Goal: Task Accomplishment & Management: Complete application form

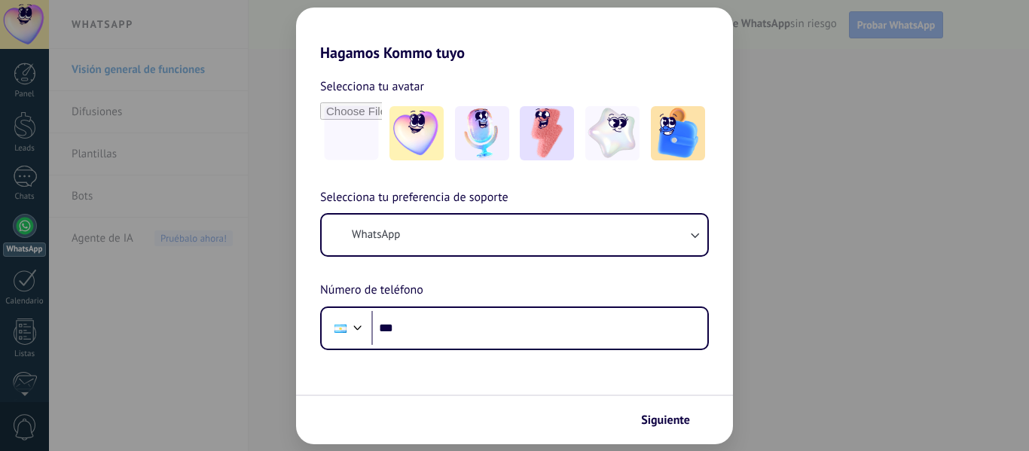
click at [848, 149] on div "Hagamos Kommo tuyo Selecciona tu avatar Selecciona tu preferencia de soporte Wh…" at bounding box center [514, 225] width 1029 height 451
click at [244, 185] on div "Hagamos Kommo tuyo Selecciona tu avatar Selecciona tu preferencia de soporte Wh…" at bounding box center [514, 225] width 1029 height 451
click at [560, 130] on img at bounding box center [547, 133] width 54 height 54
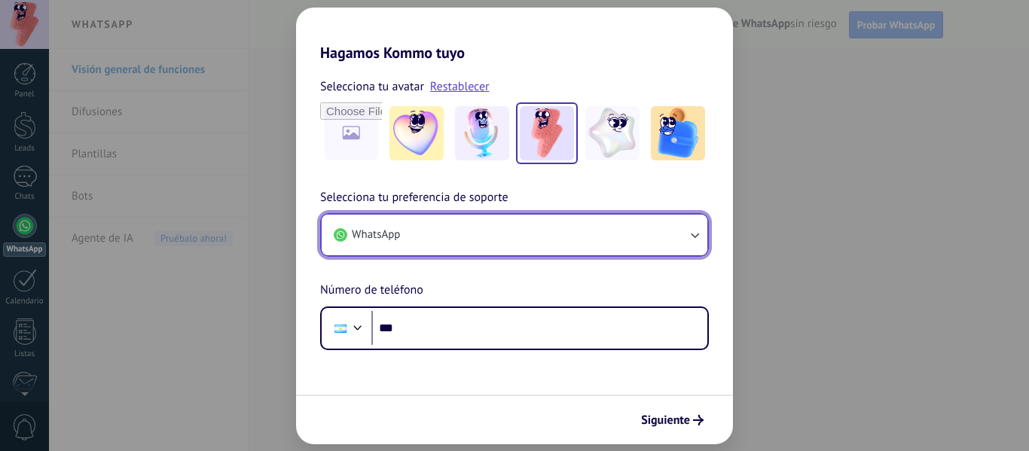
click at [688, 235] on icon "button" at bounding box center [694, 234] width 15 height 15
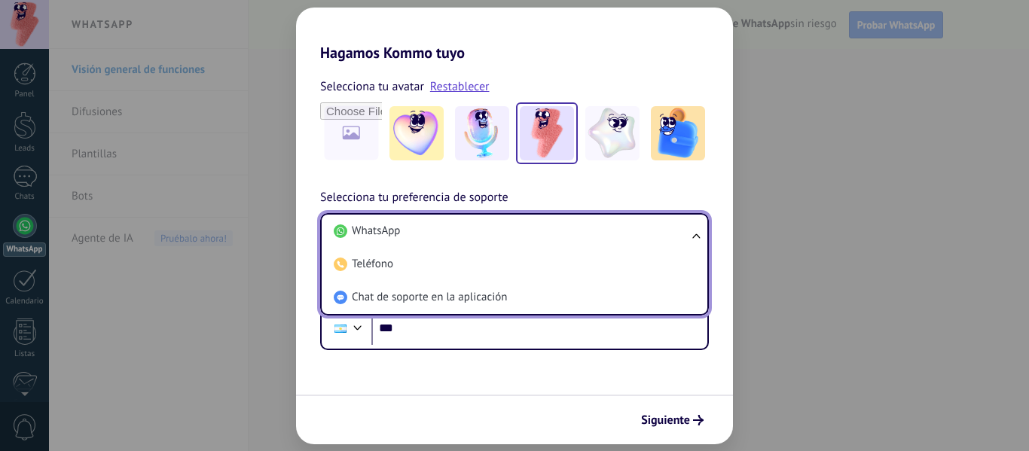
click at [434, 225] on li "WhatsApp" at bounding box center [512, 231] width 368 height 33
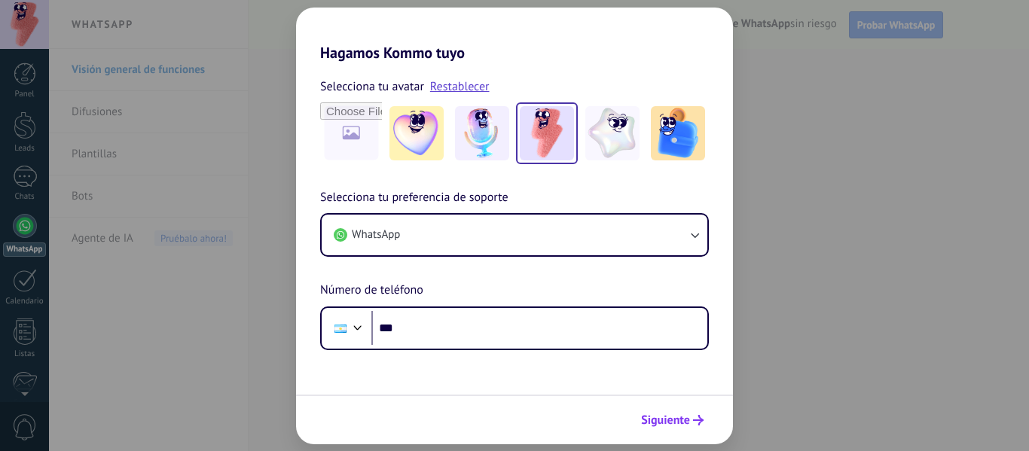
click at [684, 418] on span "Siguiente" at bounding box center [665, 420] width 49 height 11
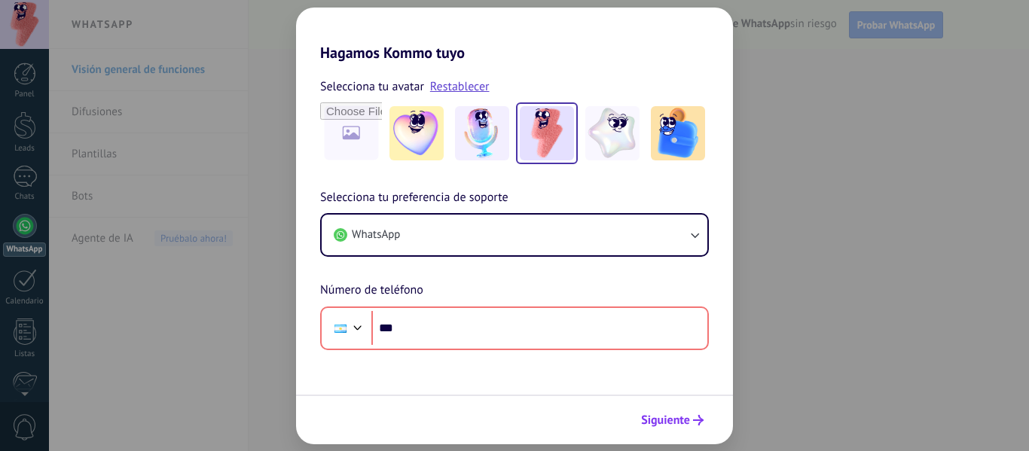
click at [677, 415] on span "Siguiente" at bounding box center [665, 420] width 49 height 11
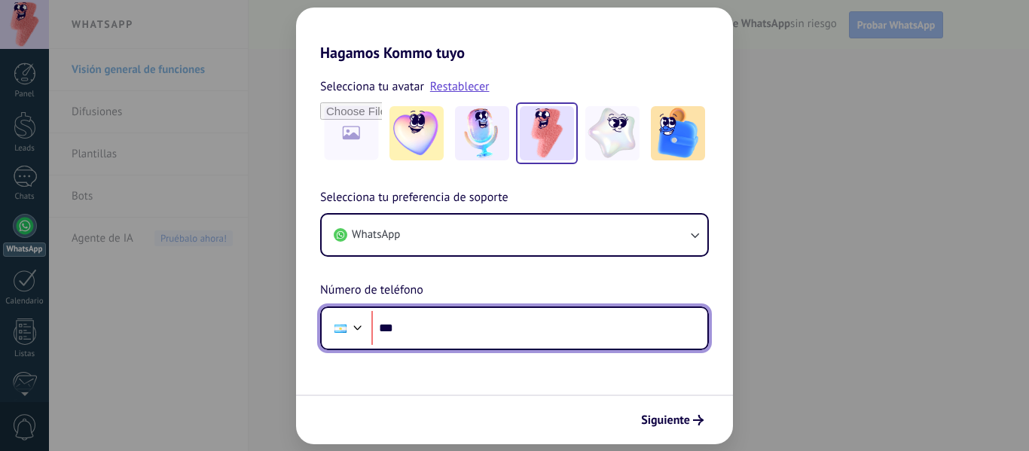
click at [508, 336] on input "***" at bounding box center [539, 328] width 336 height 35
type input "**********"
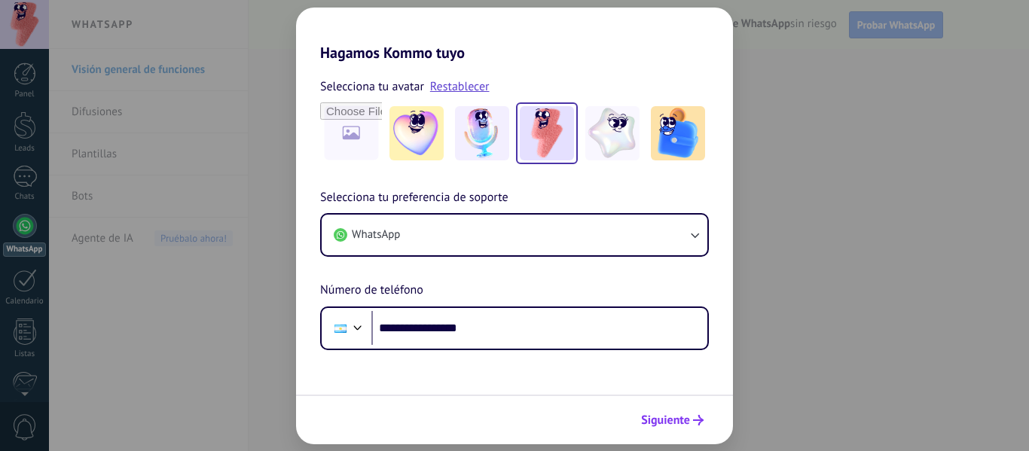
click at [655, 415] on span "Siguiente" at bounding box center [665, 420] width 49 height 11
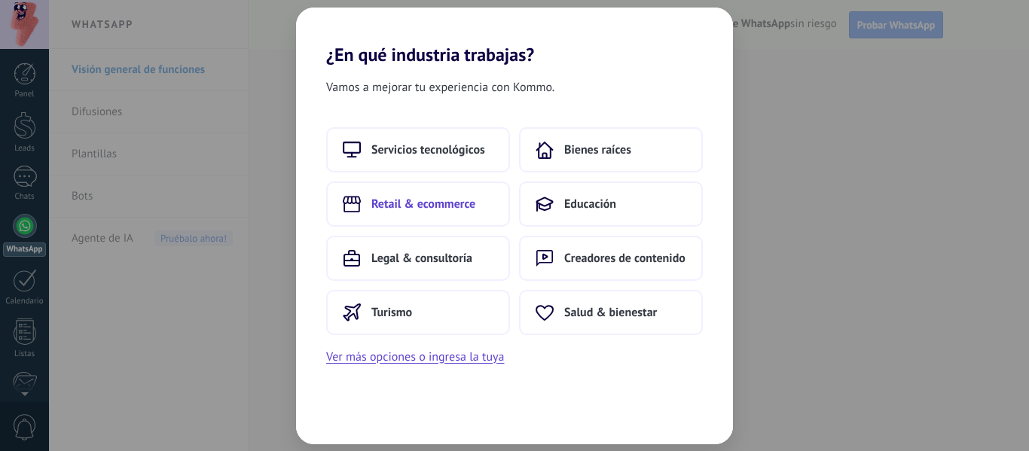
click at [459, 201] on span "Retail & ecommerce" at bounding box center [423, 204] width 104 height 15
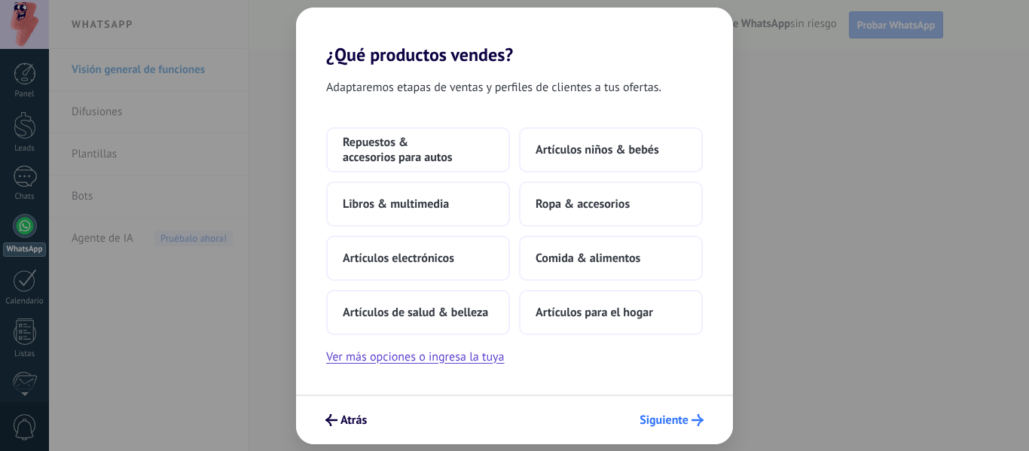
click at [671, 419] on span "Siguiente" at bounding box center [663, 420] width 49 height 11
click at [620, 213] on button "Ropa & accesorios" at bounding box center [611, 203] width 184 height 45
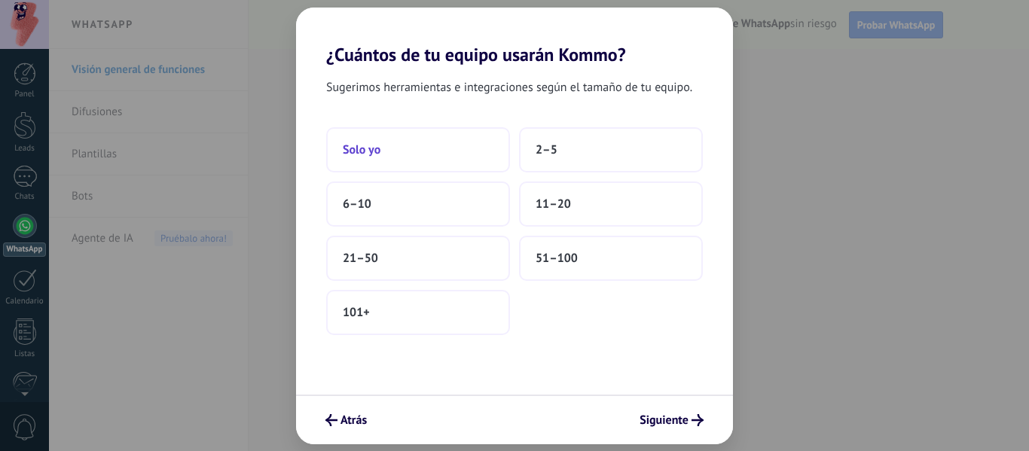
click at [417, 163] on button "Solo yo" at bounding box center [418, 149] width 184 height 45
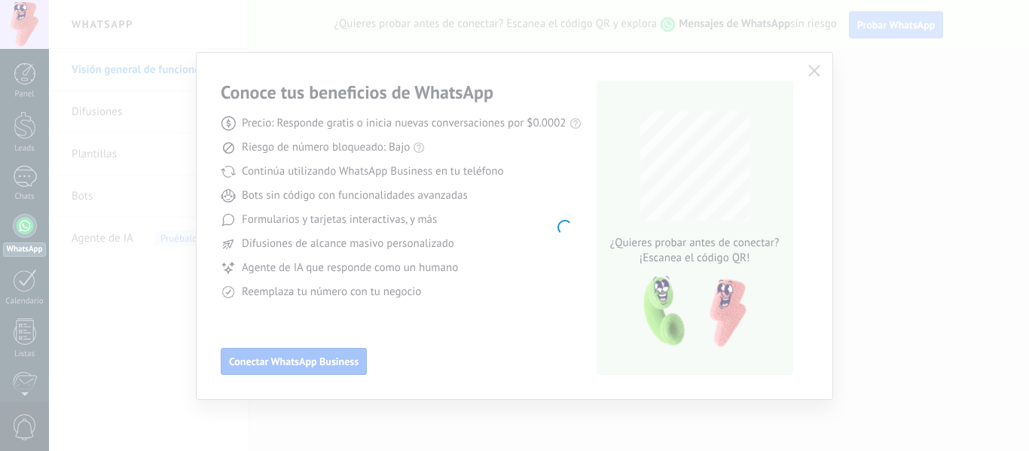
click at [474, 292] on body ".abecls-1,.abecls-2{fill-rule:evenodd}.abecls-2{fill:#fff} .abhcls-1{fill:none}…" at bounding box center [514, 225] width 1029 height 451
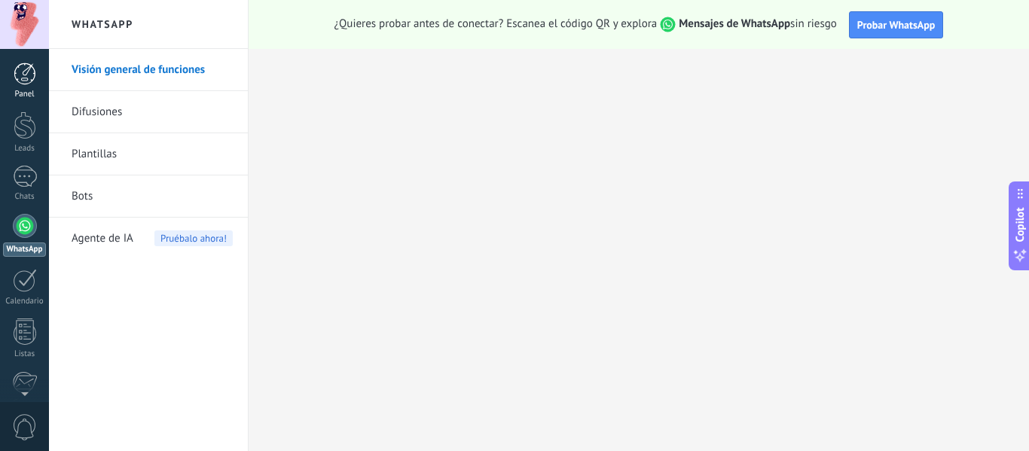
click at [35, 70] on div at bounding box center [25, 74] width 23 height 23
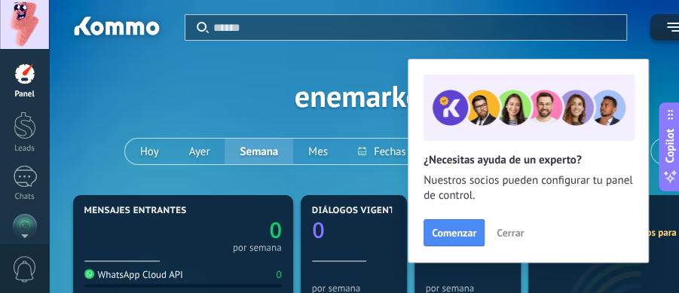
drag, startPoint x: 92, startPoint y: 6, endPoint x: 328, endPoint y: 58, distance: 242.1
click at [328, 58] on div "Aplicar Eventos enemarketingrrhh [DATE] [DATE] Semana Mes Todo Elija un usuario…" at bounding box center [410, 95] width 677 height 191
click at [519, 234] on span "Cerrar" at bounding box center [509, 232] width 27 height 11
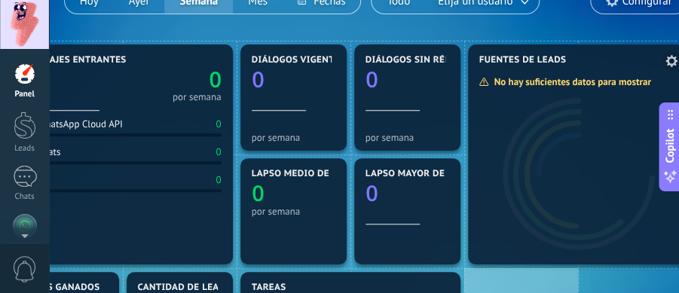
scroll to position [151, 61]
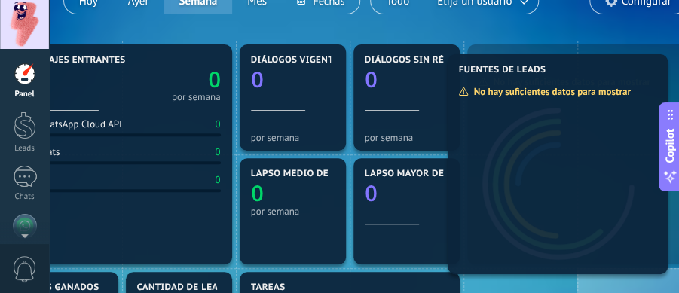
drag, startPoint x: 603, startPoint y: 66, endPoint x: 582, endPoint y: 75, distance: 22.9
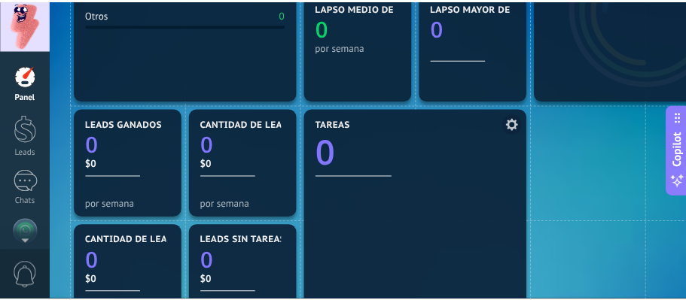
scroll to position [401, 0]
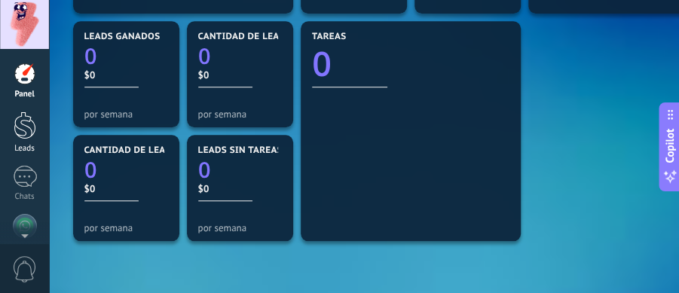
click at [23, 130] on div at bounding box center [25, 125] width 23 height 28
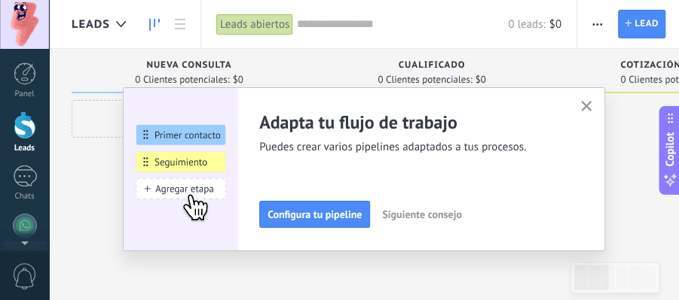
click at [587, 105] on icon "button" at bounding box center [586, 106] width 11 height 11
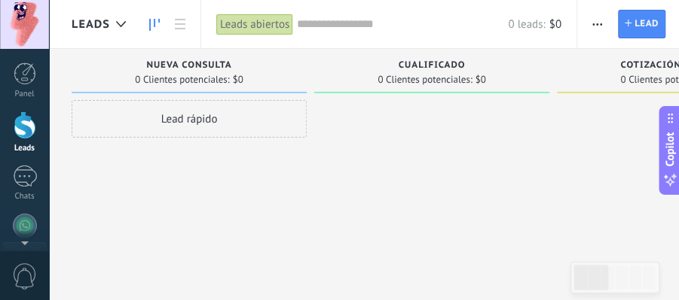
click at [163, 69] on span "Nueva consulta" at bounding box center [188, 65] width 85 height 11
click at [21, 179] on div at bounding box center [25, 177] width 24 height 22
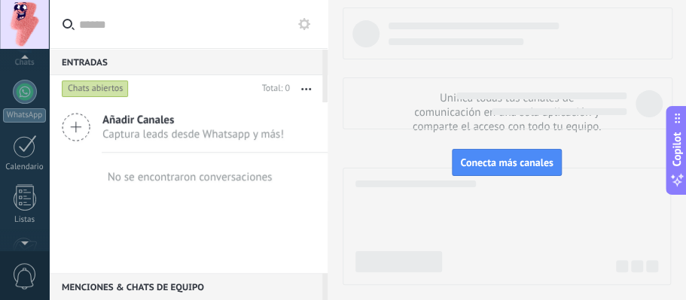
scroll to position [149, 0]
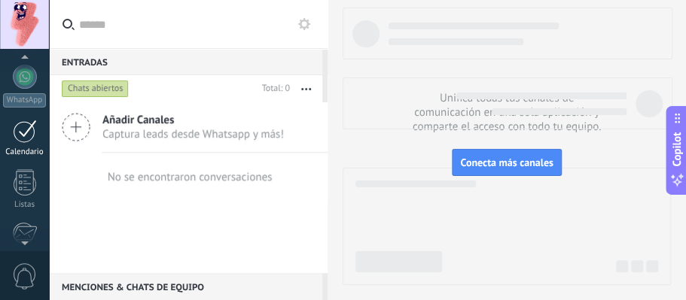
click at [24, 132] on div at bounding box center [25, 131] width 24 height 23
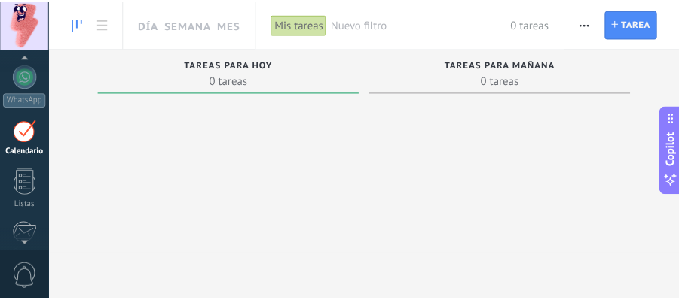
scroll to position [151, 0]
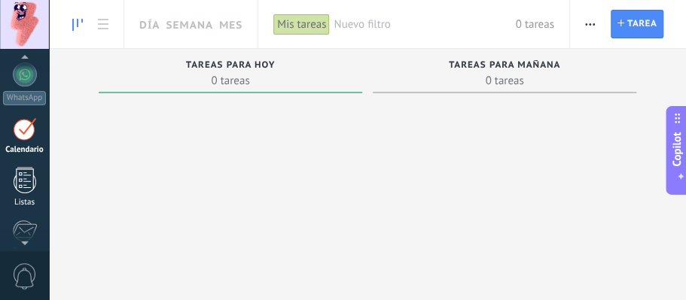
click at [17, 168] on div at bounding box center [25, 180] width 23 height 26
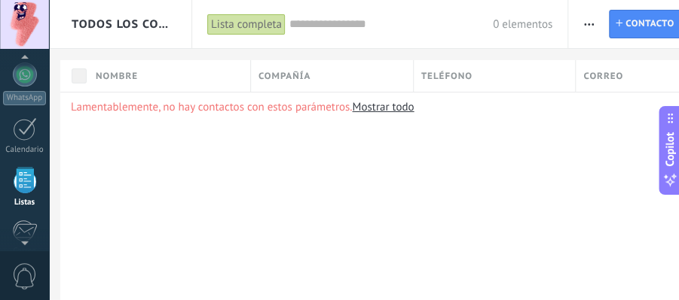
scroll to position [201, 0]
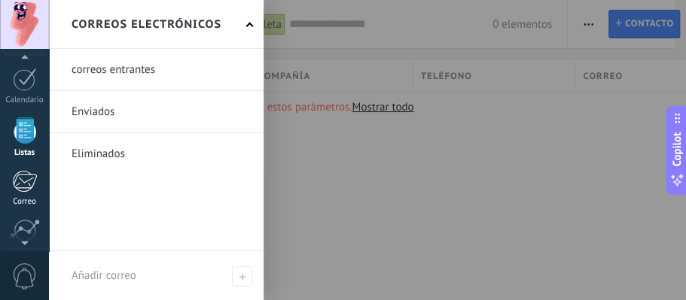
click at [23, 181] on div at bounding box center [24, 181] width 25 height 23
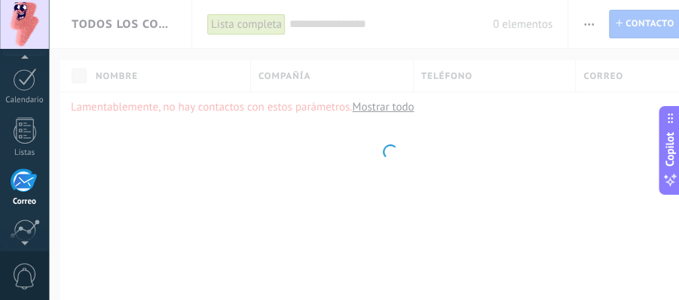
scroll to position [254, 0]
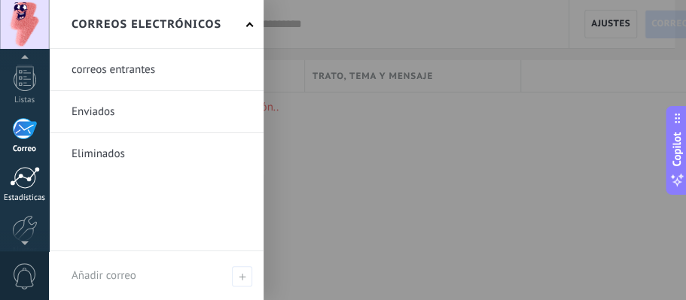
click at [31, 185] on div at bounding box center [25, 177] width 30 height 23
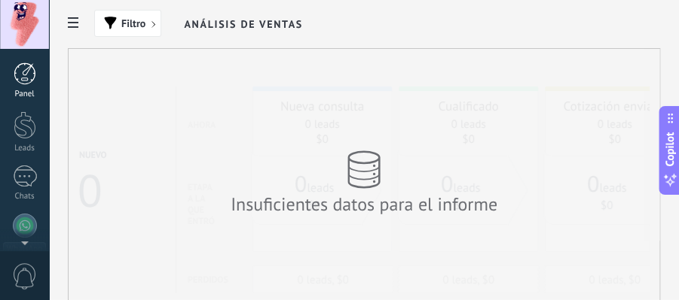
click at [17, 74] on div at bounding box center [25, 74] width 23 height 23
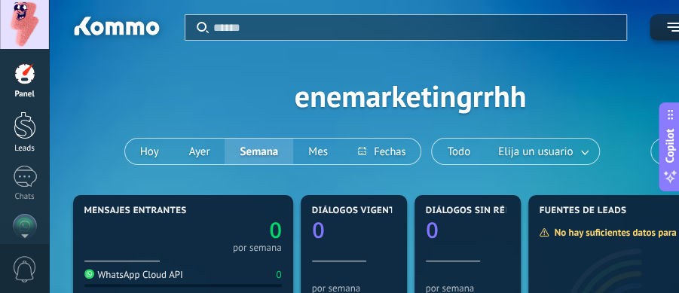
click at [30, 130] on div at bounding box center [25, 125] width 23 height 28
